Goal: Entertainment & Leisure: Consume media (video, audio)

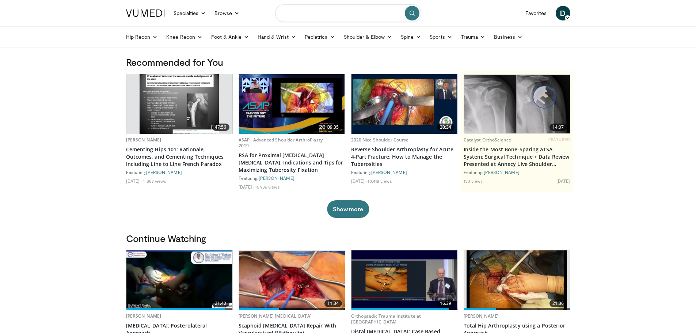
click at [370, 19] on input "Search topics, interventions" at bounding box center [348, 13] width 146 height 18
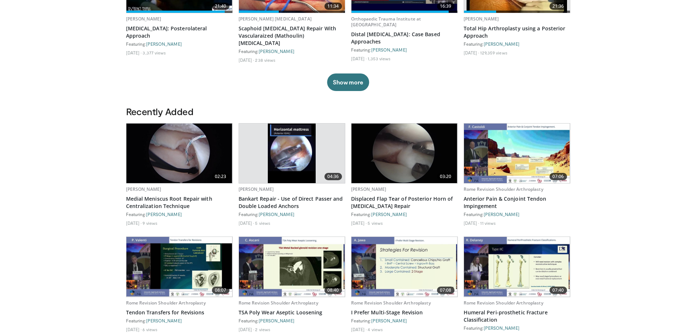
scroll to position [297, 0]
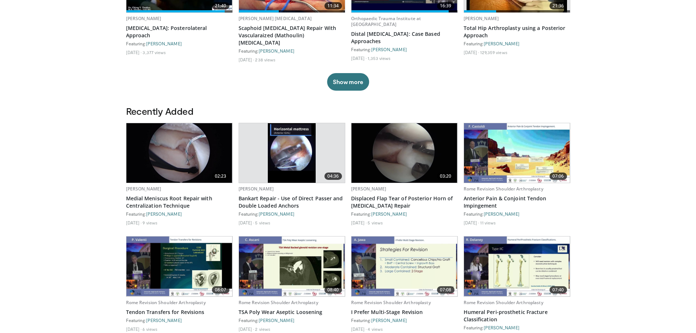
click at [179, 155] on img at bounding box center [179, 153] width 106 height 60
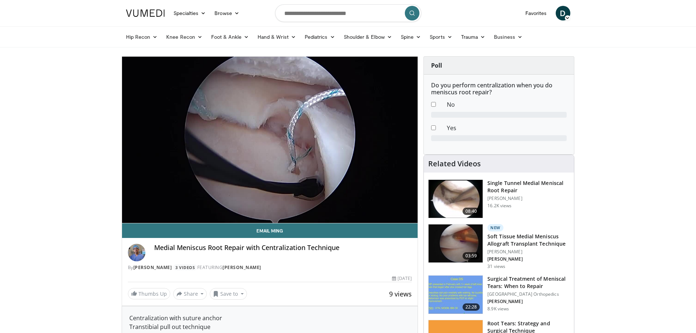
click at [141, 15] on img at bounding box center [145, 12] width 39 height 7
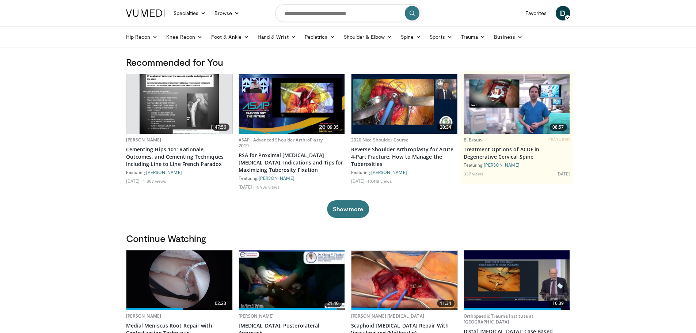
click at [346, 13] on input "Search topics, interventions" at bounding box center [348, 13] width 146 height 18
type input "**********"
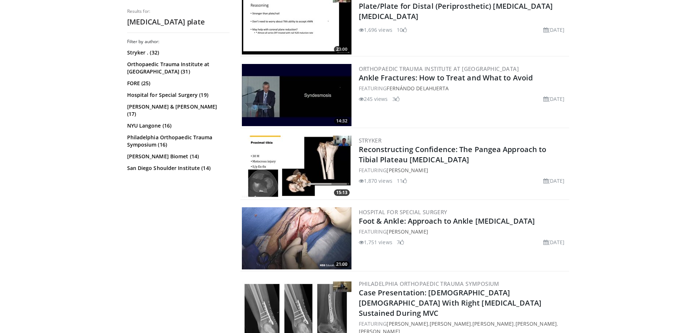
scroll to position [592, 0]
click at [456, 222] on link "Foot & Ankle: Approach to Ankle Fractures" at bounding box center [447, 221] width 176 height 10
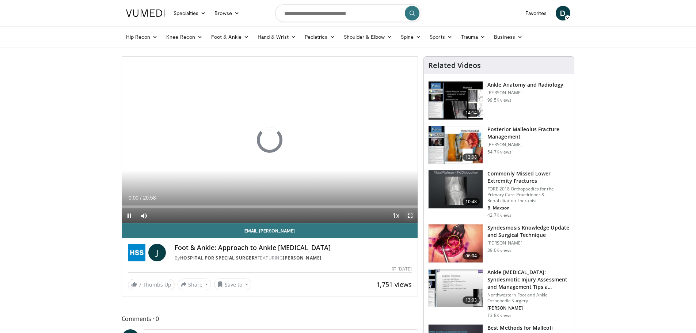
click at [411, 218] on span "Video Player" at bounding box center [410, 215] width 15 height 15
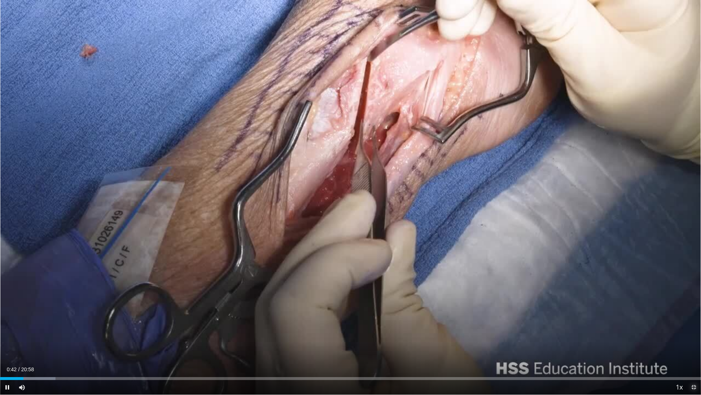
click at [693, 332] on span "Video Player" at bounding box center [694, 387] width 15 height 15
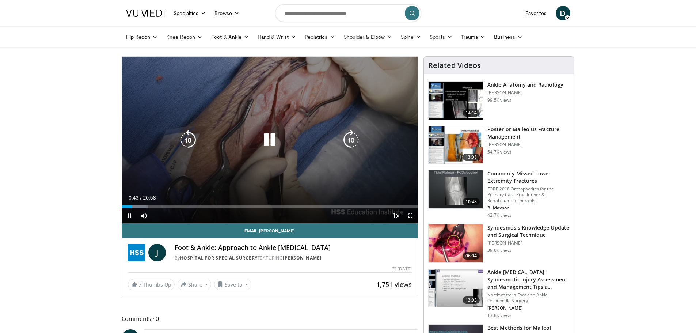
click at [270, 132] on icon "Video Player" at bounding box center [269, 140] width 20 height 20
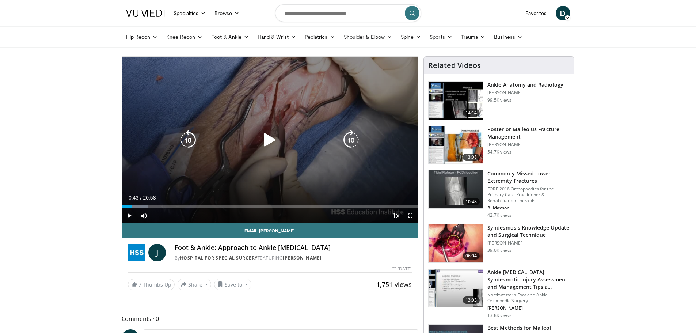
click at [259, 153] on div "10 seconds Tap to unmute" at bounding box center [270, 140] width 296 height 166
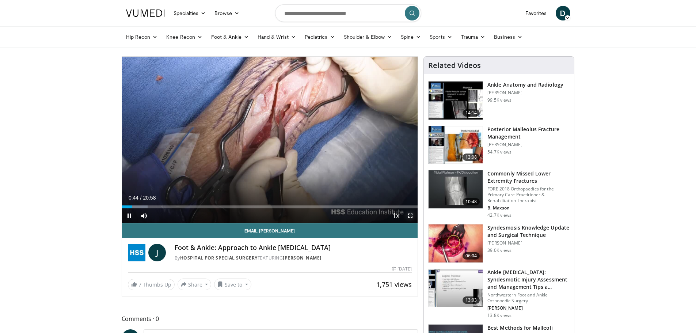
click at [415, 216] on span "Video Player" at bounding box center [410, 215] width 15 height 15
